Goal: Find specific page/section: Find specific page/section

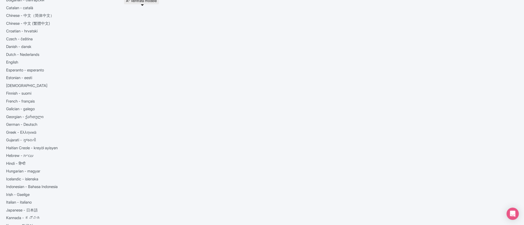
scroll to position [83, 0]
drag, startPoint x: 190, startPoint y: 77, endPoint x: 126, endPoint y: 80, distance: 64.1
copy link "Dogsledding - Valley Adventure"
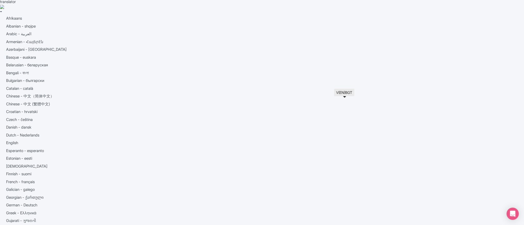
scroll to position [0, 0]
drag, startPoint x: 168, startPoint y: 69, endPoint x: 93, endPoint y: 67, distance: 74.3
copy span "A- Ventrata modèle"
